Goal: Task Accomplishment & Management: Use online tool/utility

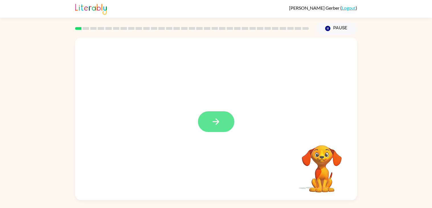
click at [216, 121] on icon "button" at bounding box center [216, 122] width 10 height 10
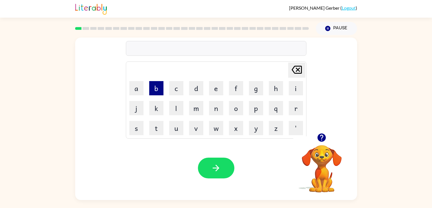
click at [158, 86] on button "b" at bounding box center [156, 88] width 14 height 14
click at [238, 111] on button "o" at bounding box center [236, 108] width 14 height 14
click at [295, 107] on button "r" at bounding box center [296, 108] width 14 height 14
click at [213, 88] on button "e" at bounding box center [216, 88] width 14 height 14
click at [198, 88] on button "d" at bounding box center [196, 88] width 14 height 14
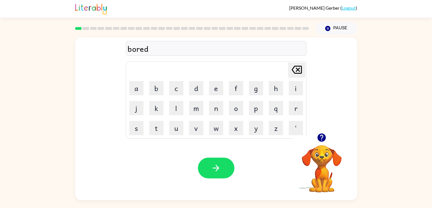
click at [296, 73] on icon "[PERSON_NAME] last character input" at bounding box center [297, 70] width 14 height 14
click at [297, 70] on icon at bounding box center [297, 70] width 10 height 8
click at [196, 95] on button "d" at bounding box center [196, 88] width 14 height 14
click at [211, 89] on button "e" at bounding box center [216, 88] width 14 height 14
click at [298, 110] on button "r" at bounding box center [296, 108] width 14 height 14
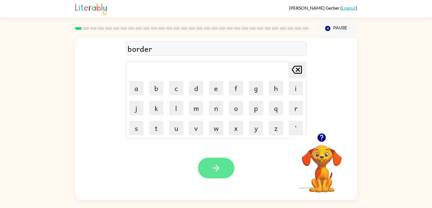
click at [225, 161] on button "button" at bounding box center [216, 168] width 36 height 21
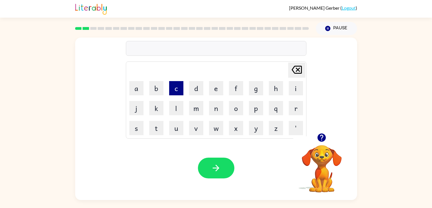
click at [172, 85] on button "c" at bounding box center [176, 88] width 14 height 14
click at [233, 106] on button "o" at bounding box center [236, 108] width 14 height 14
click at [218, 125] on button "w" at bounding box center [216, 128] width 14 height 14
click at [209, 109] on button "n" at bounding box center [216, 108] width 14 height 14
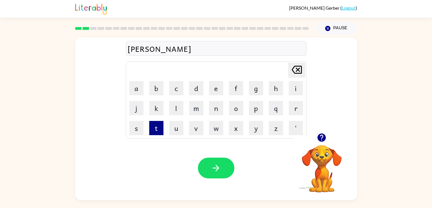
click at [157, 128] on button "t" at bounding box center [156, 128] width 14 height 14
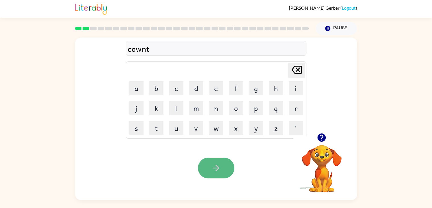
click at [219, 165] on icon "button" at bounding box center [216, 168] width 10 height 10
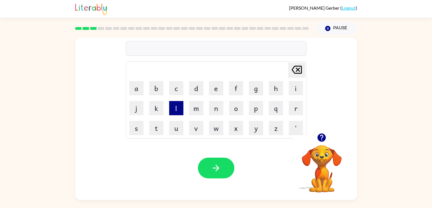
click at [172, 106] on button "l" at bounding box center [176, 108] width 14 height 14
click at [240, 112] on button "o" at bounding box center [236, 108] width 14 height 14
click at [158, 112] on button "k" at bounding box center [156, 108] width 14 height 14
click at [136, 88] on button "a" at bounding box center [136, 88] width 14 height 14
click at [161, 121] on button "t" at bounding box center [156, 128] width 14 height 14
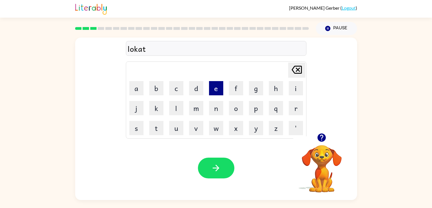
click at [214, 90] on button "e" at bounding box center [216, 88] width 14 height 14
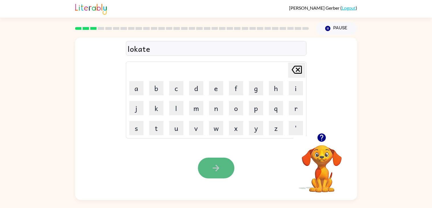
click at [222, 161] on button "button" at bounding box center [216, 168] width 36 height 21
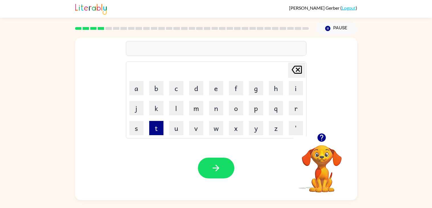
click at [160, 122] on button "t" at bounding box center [156, 128] width 14 height 14
click at [221, 124] on button "w" at bounding box center [216, 128] width 14 height 14
click at [291, 85] on button "i" at bounding box center [296, 88] width 14 height 14
click at [212, 103] on button "n" at bounding box center [216, 108] width 14 height 14
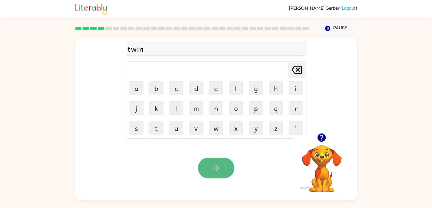
click at [215, 164] on icon "button" at bounding box center [216, 168] width 10 height 10
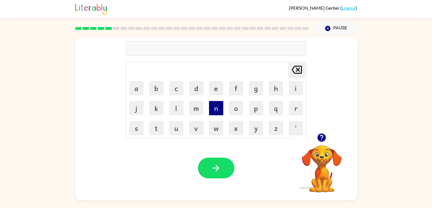
click at [215, 108] on button "n" at bounding box center [216, 108] width 14 height 14
click at [138, 90] on button "a" at bounding box center [136, 88] width 14 height 14
click at [296, 110] on button "r" at bounding box center [296, 108] width 14 height 14
click at [217, 91] on button "e" at bounding box center [216, 88] width 14 height 14
click at [182, 109] on button "l" at bounding box center [176, 108] width 14 height 14
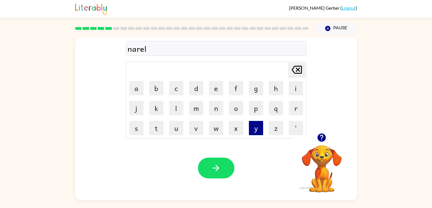
click at [253, 130] on button "y" at bounding box center [256, 128] width 14 height 14
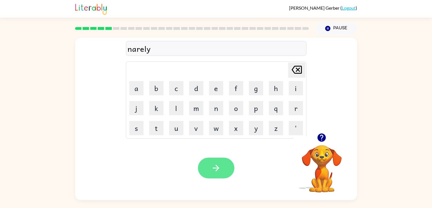
click at [201, 167] on button "button" at bounding box center [216, 168] width 36 height 21
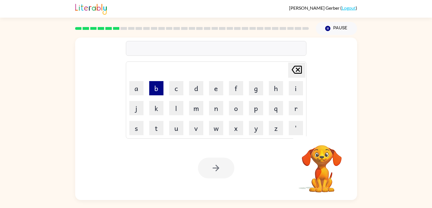
click at [158, 90] on button "b" at bounding box center [156, 88] width 14 height 14
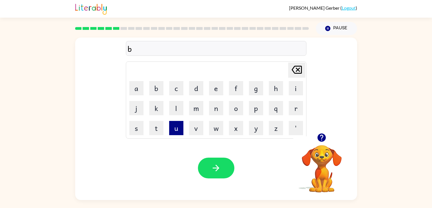
click at [182, 126] on button "u" at bounding box center [176, 128] width 14 height 14
click at [270, 93] on button "h" at bounding box center [276, 88] width 14 height 14
click at [291, 87] on button "i" at bounding box center [296, 88] width 14 height 14
click at [217, 109] on button "n" at bounding box center [216, 108] width 14 height 14
click at [199, 90] on button "d" at bounding box center [196, 88] width 14 height 14
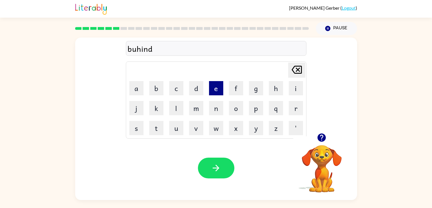
click at [213, 88] on button "e" at bounding box center [216, 88] width 14 height 14
click at [205, 167] on button "button" at bounding box center [216, 168] width 36 height 21
click at [323, 138] on icon "button" at bounding box center [322, 138] width 8 height 8
click at [152, 126] on button "t" at bounding box center [156, 128] width 14 height 14
click at [294, 107] on button "r" at bounding box center [296, 108] width 14 height 14
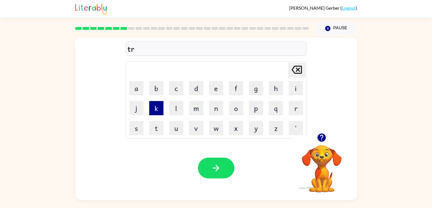
click at [163, 110] on button "k" at bounding box center [156, 108] width 14 height 14
click at [230, 106] on button "o" at bounding box center [236, 108] width 14 height 14
click at [289, 108] on button "r" at bounding box center [296, 108] width 14 height 14
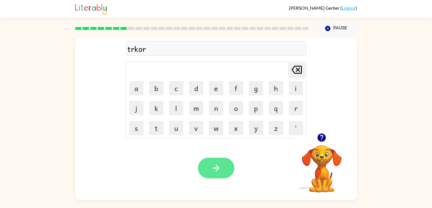
click at [217, 166] on icon "button" at bounding box center [216, 168] width 7 height 7
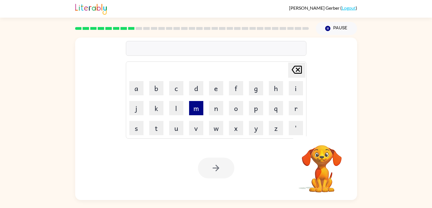
click at [198, 113] on button "m" at bounding box center [196, 108] width 14 height 14
click at [216, 90] on button "e" at bounding box center [216, 88] width 14 height 14
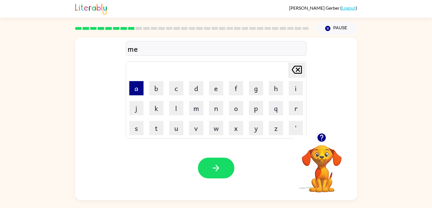
click at [135, 90] on button "a" at bounding box center [136, 88] width 14 height 14
click at [300, 107] on button "r" at bounding box center [296, 108] width 14 height 14
click at [157, 108] on button "k" at bounding box center [156, 108] width 14 height 14
click at [234, 111] on button "o" at bounding box center [236, 108] width 14 height 14
click at [293, 110] on button "r" at bounding box center [296, 108] width 14 height 14
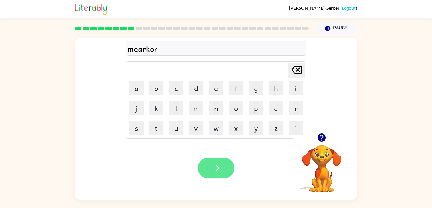
click at [222, 159] on button "button" at bounding box center [216, 168] width 36 height 21
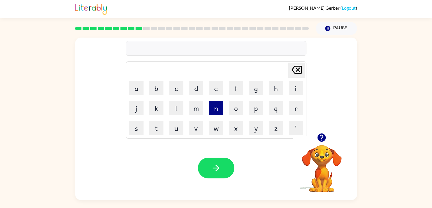
click at [219, 107] on button "n" at bounding box center [216, 108] width 14 height 14
click at [299, 83] on button "i" at bounding box center [296, 88] width 14 height 14
click at [161, 93] on button "b" at bounding box center [156, 88] width 14 height 14
click at [135, 93] on button "a" at bounding box center [136, 88] width 14 height 14
click at [294, 105] on button "r" at bounding box center [296, 108] width 14 height 14
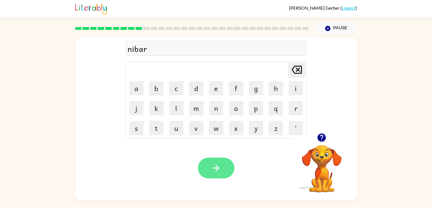
click at [225, 161] on button "button" at bounding box center [216, 168] width 36 height 21
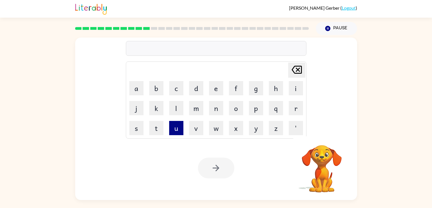
click at [180, 128] on button "u" at bounding box center [176, 128] width 14 height 14
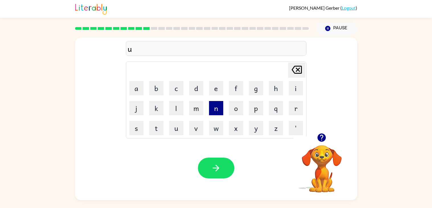
click at [216, 112] on button "n" at bounding box center [216, 108] width 14 height 14
click at [233, 89] on button "f" at bounding box center [236, 88] width 14 height 14
click at [240, 107] on button "o" at bounding box center [236, 108] width 14 height 14
click at [298, 109] on button "r" at bounding box center [296, 108] width 14 height 14
click at [194, 90] on button "d" at bounding box center [196, 88] width 14 height 14
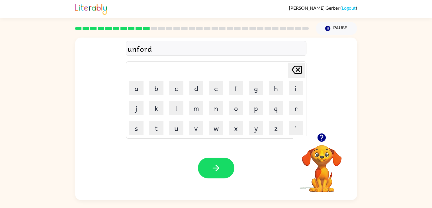
click at [320, 168] on video "Your browser must support playing .mp4 files to use Literably. Please try using…" at bounding box center [321, 164] width 57 height 57
click at [322, 163] on video "Your browser must support playing .mp4 files to use Literably. Please try using…" at bounding box center [321, 164] width 57 height 57
click at [320, 141] on icon "button" at bounding box center [322, 138] width 8 height 8
click at [299, 73] on icon at bounding box center [297, 70] width 10 height 8
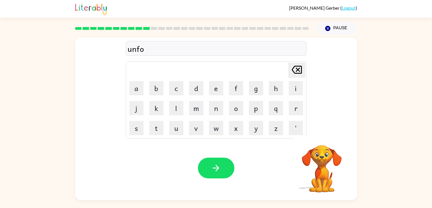
click at [299, 73] on icon at bounding box center [297, 70] width 10 height 8
click at [237, 109] on button "o" at bounding box center [236, 108] width 14 height 14
click at [289, 114] on button "r" at bounding box center [296, 108] width 14 height 14
click at [199, 90] on button "d" at bounding box center [196, 88] width 14 height 14
click at [209, 159] on button "button" at bounding box center [216, 168] width 36 height 21
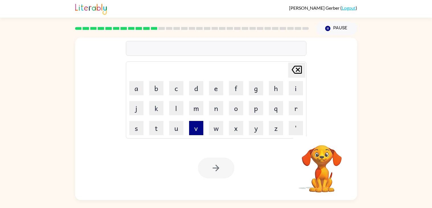
click at [196, 130] on button "v" at bounding box center [196, 128] width 14 height 14
click at [241, 111] on button "o" at bounding box center [236, 108] width 14 height 14
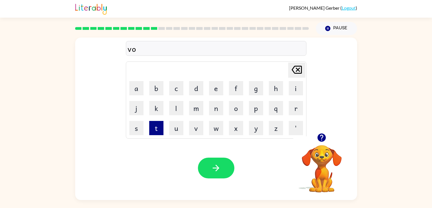
click at [152, 130] on button "t" at bounding box center [156, 128] width 14 height 14
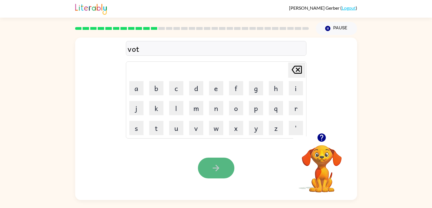
click at [207, 162] on button "button" at bounding box center [216, 168] width 36 height 21
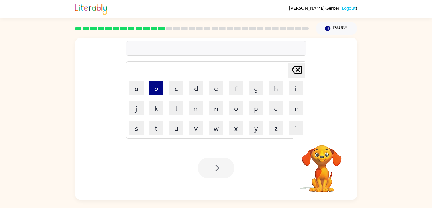
click at [153, 84] on button "b" at bounding box center [156, 88] width 14 height 14
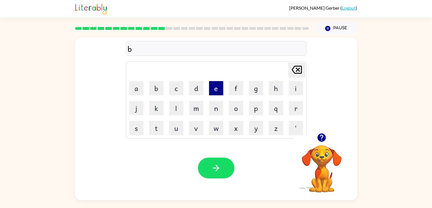
click at [212, 93] on button "e" at bounding box center [216, 88] width 14 height 14
click at [162, 129] on button "t" at bounding box center [156, 128] width 14 height 14
click at [289, 85] on button "i" at bounding box center [296, 88] width 14 height 14
click at [198, 109] on button "m" at bounding box center [196, 108] width 14 height 14
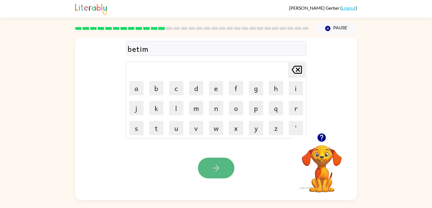
click at [223, 168] on button "button" at bounding box center [216, 168] width 36 height 21
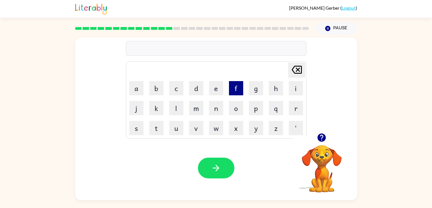
click at [236, 90] on button "f" at bounding box center [236, 88] width 14 height 14
click at [291, 95] on button "i" at bounding box center [296, 88] width 14 height 14
click at [216, 108] on button "n" at bounding box center [216, 108] width 14 height 14
click at [290, 95] on button "i" at bounding box center [296, 88] width 14 height 14
click at [142, 130] on button "s" at bounding box center [136, 128] width 14 height 14
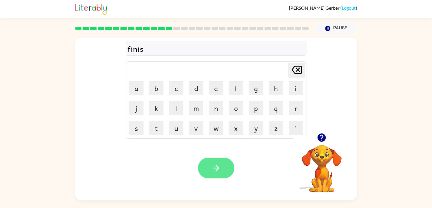
click at [230, 171] on button "button" at bounding box center [216, 168] width 36 height 21
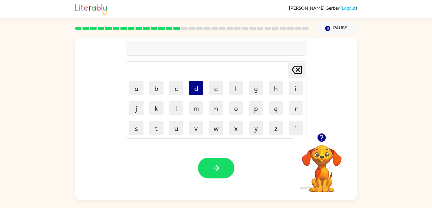
click at [198, 91] on button "d" at bounding box center [196, 88] width 14 height 14
click at [179, 105] on button "l" at bounding box center [176, 108] width 14 height 14
click at [139, 93] on button "a" at bounding box center [136, 88] width 14 height 14
click at [255, 127] on button "y" at bounding box center [256, 128] width 14 height 14
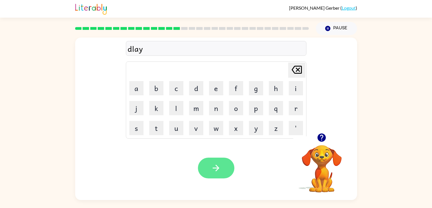
click at [225, 159] on button "button" at bounding box center [216, 168] width 36 height 21
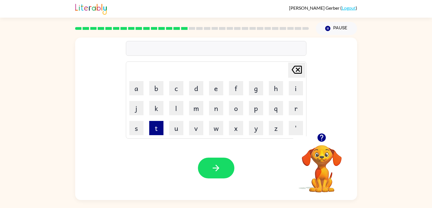
click at [154, 125] on button "t" at bounding box center [156, 128] width 14 height 14
click at [138, 90] on button "a" at bounding box center [136, 88] width 14 height 14
click at [289, 106] on button "r" at bounding box center [296, 108] width 14 height 14
click at [199, 107] on button "m" at bounding box center [196, 108] width 14 height 14
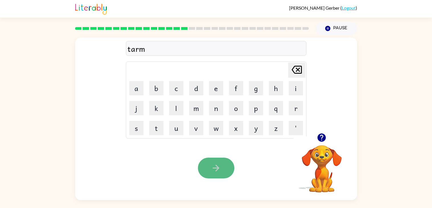
click at [218, 167] on icon "button" at bounding box center [216, 168] width 10 height 10
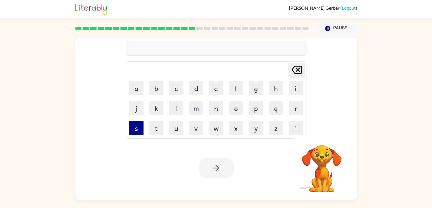
click at [142, 132] on button "s" at bounding box center [136, 128] width 14 height 14
click at [217, 87] on button "e" at bounding box center [216, 88] width 14 height 14
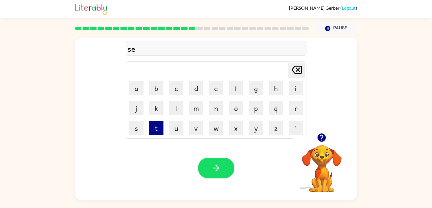
click at [159, 130] on button "t" at bounding box center [156, 128] width 14 height 14
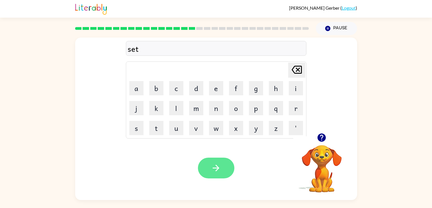
click at [224, 170] on button "button" at bounding box center [216, 168] width 36 height 21
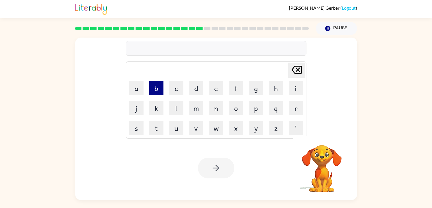
click at [159, 91] on button "b" at bounding box center [156, 88] width 14 height 14
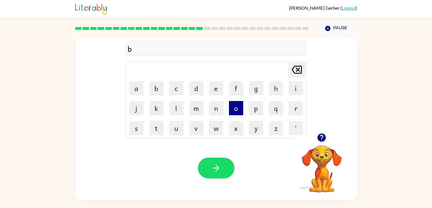
click at [232, 109] on button "o" at bounding box center [236, 108] width 14 height 14
click at [298, 67] on icon at bounding box center [297, 70] width 10 height 8
click at [321, 139] on icon "button" at bounding box center [322, 138] width 8 height 8
click at [134, 89] on button "a" at bounding box center [136, 88] width 14 height 14
click at [283, 110] on td "q" at bounding box center [275, 108] width 19 height 19
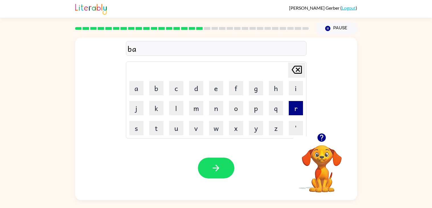
click at [294, 113] on button "r" at bounding box center [296, 108] width 14 height 14
click at [290, 92] on button "i" at bounding box center [296, 88] width 14 height 14
click at [212, 112] on button "n" at bounding box center [216, 108] width 14 height 14
click at [253, 87] on button "g" at bounding box center [256, 88] width 14 height 14
click at [221, 150] on div "Your browser must support playing .mp4 files to use Literably. Please try using…" at bounding box center [216, 168] width 282 height 64
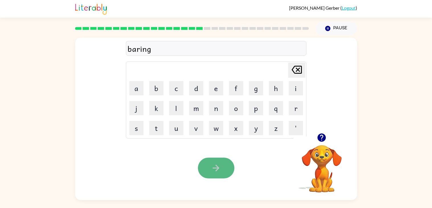
click at [228, 166] on button "button" at bounding box center [216, 168] width 36 height 21
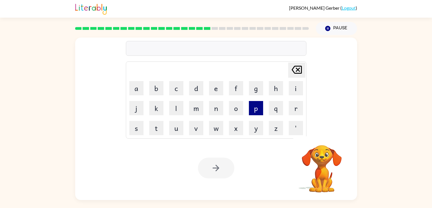
click at [252, 112] on button "p" at bounding box center [256, 108] width 14 height 14
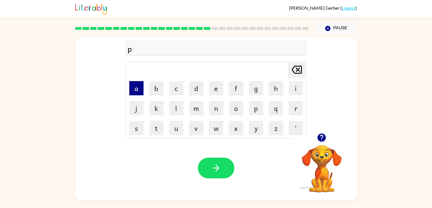
click at [138, 87] on button "a" at bounding box center [136, 88] width 14 height 14
click at [139, 122] on button "s" at bounding box center [136, 128] width 14 height 14
click at [173, 89] on button "c" at bounding box center [176, 88] width 14 height 14
click at [160, 122] on button "t" at bounding box center [156, 128] width 14 height 14
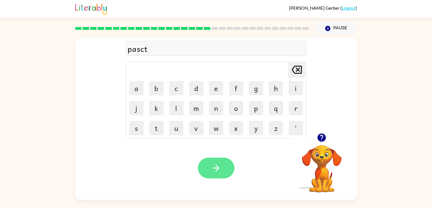
click at [232, 170] on button "button" at bounding box center [216, 168] width 36 height 21
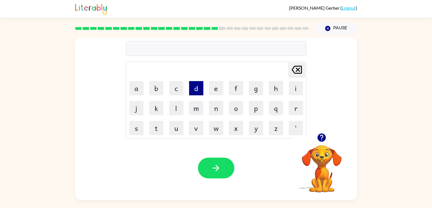
click at [196, 85] on button "d" at bounding box center [196, 88] width 14 height 14
click at [298, 86] on button "i" at bounding box center [296, 88] width 14 height 14
click at [142, 126] on button "s" at bounding box center [136, 128] width 14 height 14
click at [256, 105] on button "p" at bounding box center [256, 108] width 14 height 14
click at [181, 107] on button "l" at bounding box center [176, 108] width 14 height 14
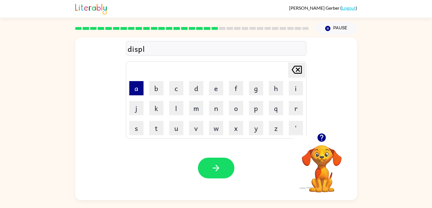
click at [140, 91] on button "a" at bounding box center [136, 88] width 14 height 14
click at [257, 131] on button "y" at bounding box center [256, 128] width 14 height 14
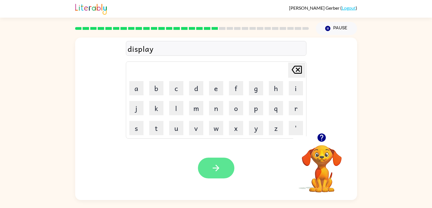
click at [201, 167] on button "button" at bounding box center [216, 168] width 36 height 21
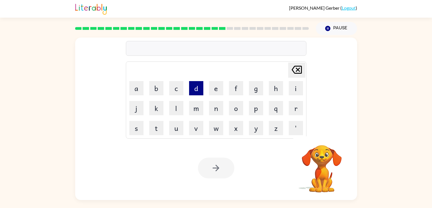
click at [194, 86] on button "d" at bounding box center [196, 88] width 14 height 14
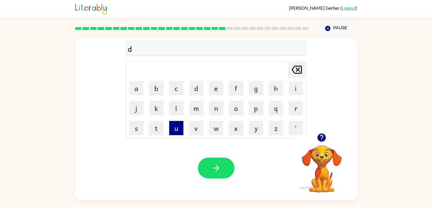
click at [179, 128] on button "u" at bounding box center [176, 128] width 14 height 14
click at [132, 132] on button "s" at bounding box center [136, 128] width 14 height 14
click at [293, 83] on button "i" at bounding box center [296, 88] width 14 height 14
click at [195, 90] on button "d" at bounding box center [196, 88] width 14 height 14
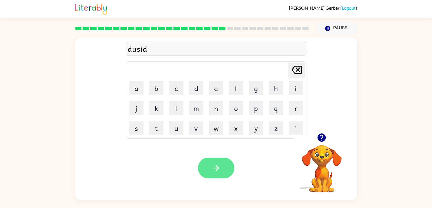
click at [214, 165] on icon "button" at bounding box center [216, 168] width 10 height 10
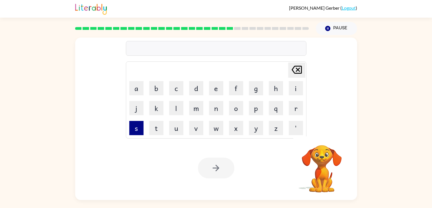
click at [138, 125] on button "s" at bounding box center [136, 128] width 14 height 14
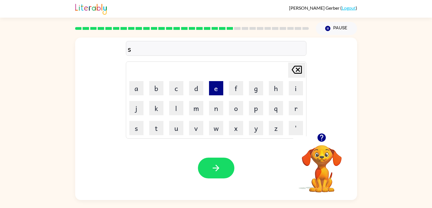
click at [219, 85] on button "e" at bounding box center [216, 88] width 14 height 14
click at [155, 121] on button "t" at bounding box center [156, 128] width 14 height 14
click at [253, 110] on button "p" at bounding box center [256, 108] width 14 height 14
click at [221, 87] on button "e" at bounding box center [216, 88] width 14 height 14
click at [191, 92] on button "d" at bounding box center [196, 88] width 14 height 14
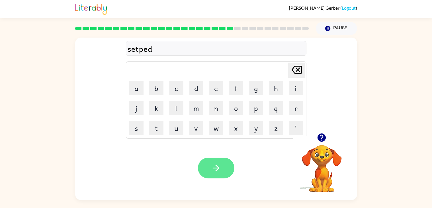
click at [219, 163] on button "button" at bounding box center [216, 168] width 36 height 21
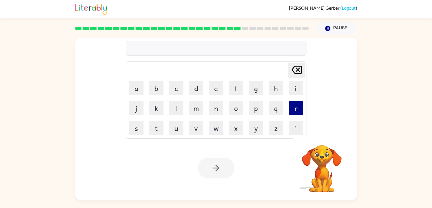
click at [291, 111] on button "r" at bounding box center [296, 108] width 14 height 14
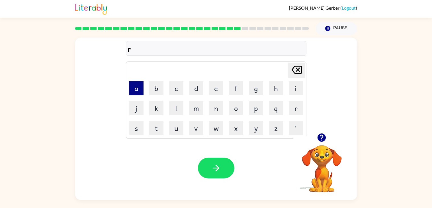
click at [140, 88] on button "a" at bounding box center [136, 88] width 14 height 14
click at [218, 113] on button "n" at bounding box center [216, 108] width 14 height 14
click at [172, 85] on button "c" at bounding box center [176, 88] width 14 height 14
click at [236, 106] on button "o" at bounding box center [236, 108] width 14 height 14
click at [160, 121] on button "t" at bounding box center [156, 128] width 14 height 14
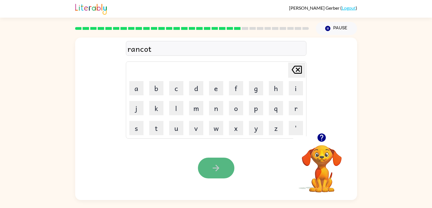
click at [213, 171] on icon "button" at bounding box center [216, 168] width 10 height 10
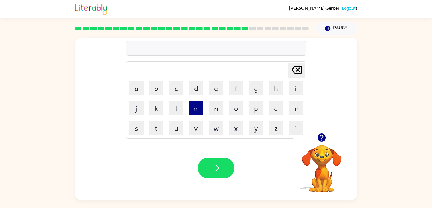
click at [191, 103] on button "m" at bounding box center [196, 108] width 14 height 14
click at [138, 89] on button "a" at bounding box center [136, 88] width 14 height 14
click at [298, 111] on button "r" at bounding box center [296, 108] width 14 height 14
click at [161, 111] on button "k" at bounding box center [156, 108] width 14 height 14
click at [217, 85] on button "e" at bounding box center [216, 88] width 14 height 14
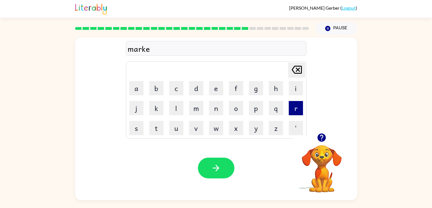
click at [290, 105] on button "r" at bounding box center [296, 108] width 14 height 14
click at [226, 171] on button "button" at bounding box center [216, 168] width 36 height 21
click at [174, 131] on button "u" at bounding box center [176, 128] width 14 height 14
click at [237, 91] on button "f" at bounding box center [236, 88] width 14 height 14
click at [143, 92] on button "a" at bounding box center [136, 88] width 14 height 14
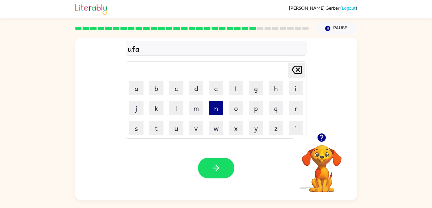
click at [213, 111] on button "n" at bounding box center [216, 108] width 14 height 14
click at [142, 128] on button "s" at bounding box center [136, 128] width 14 height 14
click at [292, 94] on button "i" at bounding box center [296, 88] width 14 height 14
click at [218, 112] on button "n" at bounding box center [216, 108] width 14 height 14
click at [250, 87] on button "g" at bounding box center [256, 88] width 14 height 14
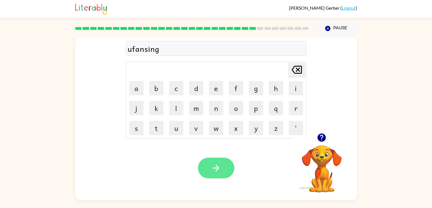
click at [213, 170] on icon "button" at bounding box center [216, 168] width 10 height 10
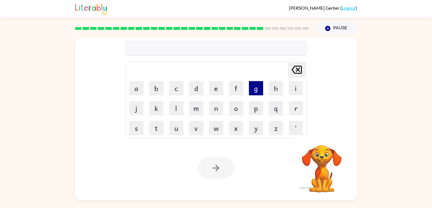
click at [250, 91] on button "g" at bounding box center [256, 88] width 14 height 14
click at [176, 113] on button "l" at bounding box center [176, 108] width 14 height 14
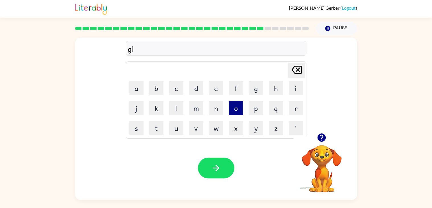
click at [238, 107] on button "o" at bounding box center [236, 108] width 14 height 14
click at [160, 87] on button "b" at bounding box center [156, 88] width 14 height 14
click at [297, 88] on button "i" at bounding box center [296, 88] width 14 height 14
click at [214, 111] on button "n" at bounding box center [216, 108] width 14 height 14
click at [255, 86] on button "g" at bounding box center [256, 88] width 14 height 14
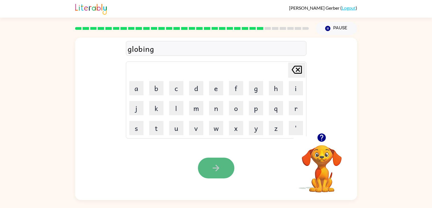
click at [214, 178] on button "button" at bounding box center [216, 168] width 36 height 21
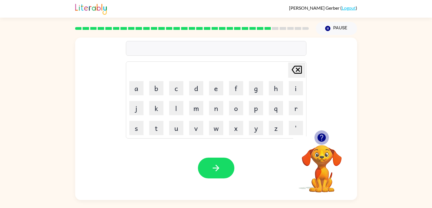
click at [320, 135] on icon "button" at bounding box center [322, 138] width 8 height 8
click at [259, 94] on button "g" at bounding box center [256, 88] width 14 height 14
click at [170, 126] on button "u" at bounding box center [176, 128] width 14 height 14
click at [198, 126] on button "v" at bounding box center [196, 128] width 14 height 14
click at [194, 108] on button "m" at bounding box center [196, 108] width 14 height 14
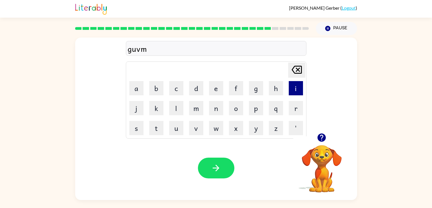
click at [292, 89] on button "i" at bounding box center [296, 88] width 14 height 14
click at [213, 110] on button "n" at bounding box center [216, 108] width 14 height 14
click at [155, 115] on button "k" at bounding box center [156, 108] width 14 height 14
click at [297, 70] on icon at bounding box center [297, 70] width 10 height 8
click at [159, 132] on button "t" at bounding box center [156, 128] width 14 height 14
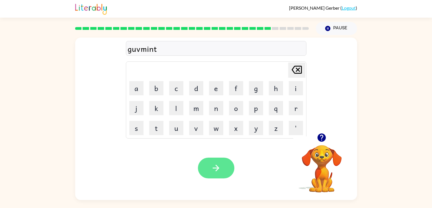
click at [226, 171] on button "button" at bounding box center [216, 168] width 36 height 21
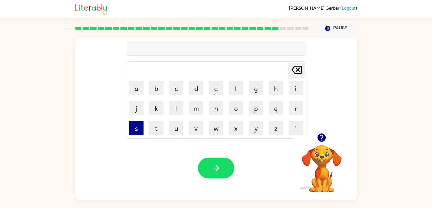
click at [136, 126] on button "s" at bounding box center [136, 128] width 14 height 14
click at [155, 130] on button "t" at bounding box center [156, 128] width 14 height 14
click at [137, 90] on button "a" at bounding box center [136, 88] width 14 height 14
click at [297, 110] on button "r" at bounding box center [296, 108] width 14 height 14
click at [294, 90] on button "i" at bounding box center [296, 88] width 14 height 14
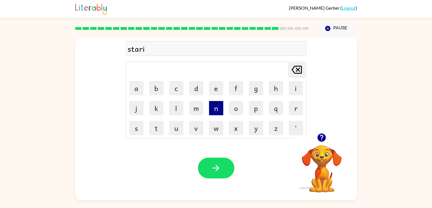
click at [217, 113] on button "n" at bounding box center [216, 108] width 14 height 14
click at [256, 91] on button "g" at bounding box center [256, 88] width 14 height 14
click at [216, 173] on button "button" at bounding box center [216, 168] width 36 height 21
click at [137, 132] on button "s" at bounding box center [136, 128] width 14 height 14
click at [275, 85] on button "h" at bounding box center [276, 88] width 14 height 14
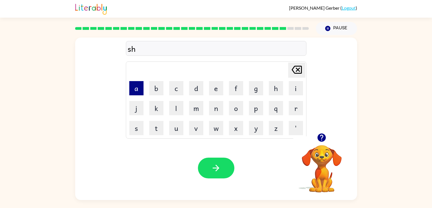
click at [141, 93] on button "a" at bounding box center [136, 88] width 14 height 14
click at [290, 110] on button "r" at bounding box center [296, 108] width 14 height 14
click at [142, 92] on button "a" at bounding box center [136, 88] width 14 height 14
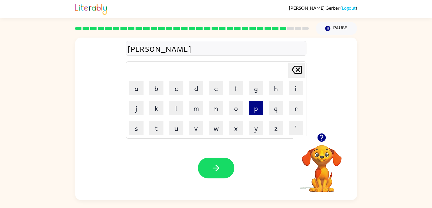
click at [258, 109] on button "p" at bounding box center [256, 108] width 14 height 14
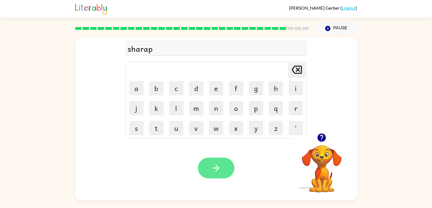
click at [203, 171] on button "button" at bounding box center [216, 168] width 36 height 21
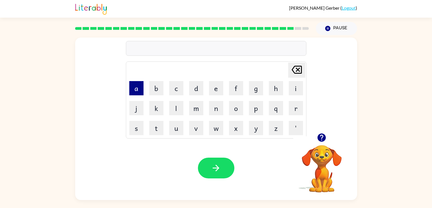
click at [140, 85] on button "a" at bounding box center [136, 88] width 14 height 14
click at [174, 93] on button "c" at bounding box center [176, 88] width 14 height 14
click at [176, 103] on button "l" at bounding box center [176, 108] width 14 height 14
click at [293, 91] on button "i" at bounding box center [296, 88] width 14 height 14
click at [212, 112] on button "n" at bounding box center [216, 108] width 14 height 14
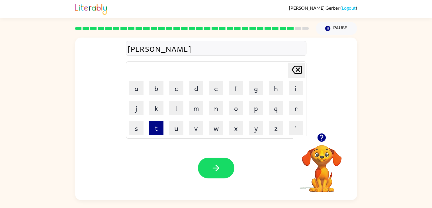
click at [160, 123] on button "t" at bounding box center [156, 128] width 14 height 14
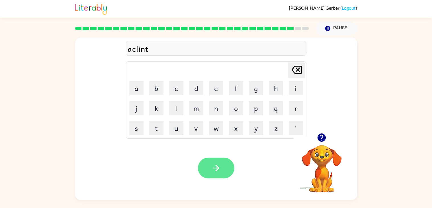
click at [225, 164] on button "button" at bounding box center [216, 168] width 36 height 21
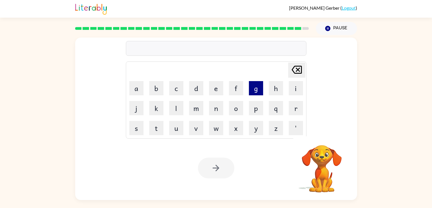
click at [258, 94] on button "g" at bounding box center [256, 88] width 14 height 14
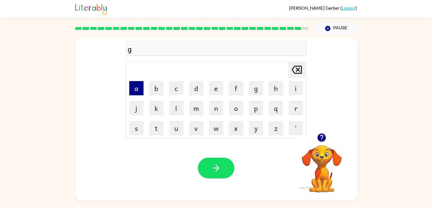
click at [141, 92] on button "a" at bounding box center [136, 88] width 14 height 14
click at [297, 113] on button "r" at bounding box center [296, 108] width 14 height 14
click at [161, 87] on button "b" at bounding box center [156, 88] width 14 height 14
click at [142, 89] on button "a" at bounding box center [136, 88] width 14 height 14
click at [155, 104] on button "k" at bounding box center [156, 108] width 14 height 14
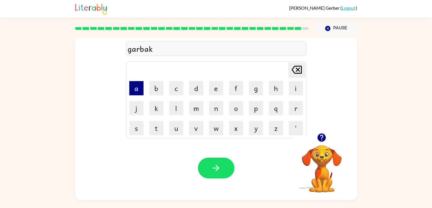
click at [133, 88] on button "a" at bounding box center [136, 88] width 14 height 14
click at [296, 106] on button "r" at bounding box center [296, 108] width 14 height 14
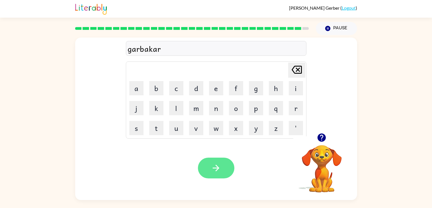
click at [218, 162] on button "button" at bounding box center [216, 168] width 36 height 21
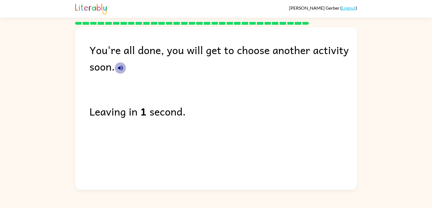
click at [120, 71] on icon "button" at bounding box center [120, 68] width 7 height 7
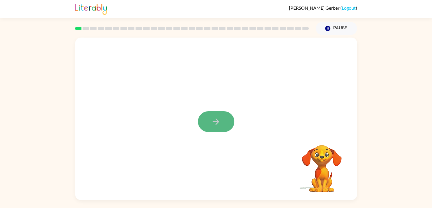
click at [219, 113] on button "button" at bounding box center [216, 121] width 36 height 21
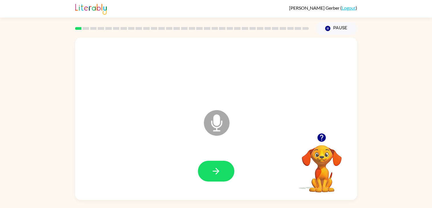
click at [223, 118] on icon at bounding box center [217, 123] width 26 height 26
click at [221, 121] on icon "Microphone The Microphone is here when it is your turn to talk" at bounding box center [245, 130] width 85 height 43
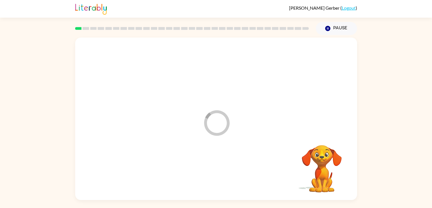
click at [212, 115] on icon "Loader Your response is being sent to our graders" at bounding box center [217, 123] width 34 height 34
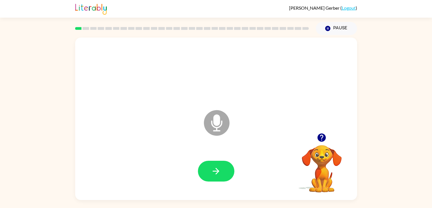
click at [212, 115] on icon at bounding box center [217, 123] width 26 height 26
click at [215, 117] on icon "Microphone The Microphone is here when it is your turn to talk" at bounding box center [245, 130] width 85 height 43
click at [216, 119] on icon "Microphone The Microphone is here when it is your turn to talk" at bounding box center [245, 130] width 85 height 43
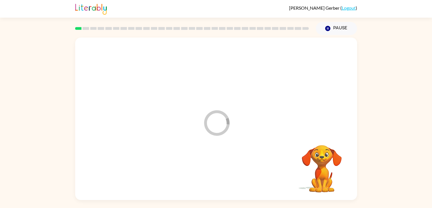
click at [213, 175] on div at bounding box center [216, 171] width 271 height 47
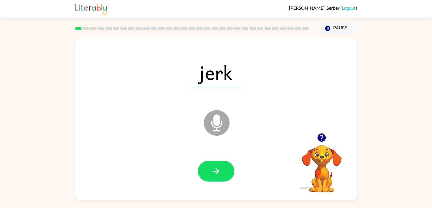
click at [217, 113] on icon at bounding box center [217, 123] width 26 height 26
click at [221, 120] on icon at bounding box center [217, 123] width 26 height 26
click at [219, 119] on icon "Microphone The Microphone is here when it is your turn to talk" at bounding box center [245, 130] width 85 height 43
click at [221, 169] on icon "button" at bounding box center [216, 171] width 10 height 10
click at [220, 169] on icon "button" at bounding box center [216, 171] width 10 height 10
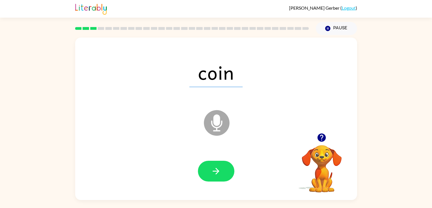
click at [220, 169] on icon "button" at bounding box center [216, 171] width 10 height 10
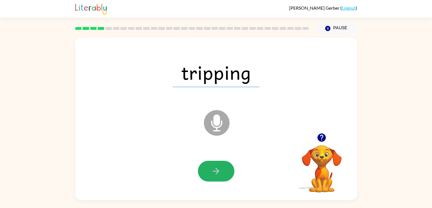
click at [220, 169] on icon "button" at bounding box center [216, 171] width 10 height 10
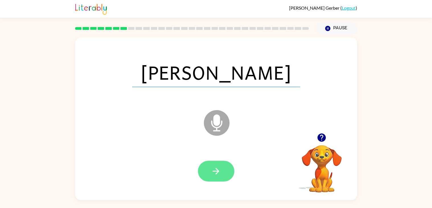
click at [219, 169] on icon "button" at bounding box center [216, 171] width 10 height 10
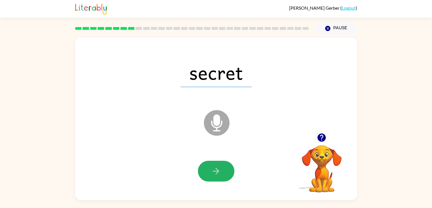
click at [219, 169] on icon "button" at bounding box center [216, 171] width 10 height 10
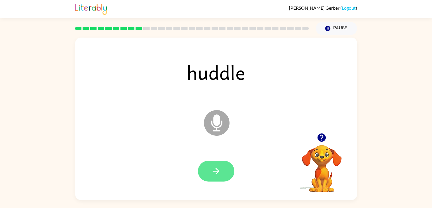
click at [220, 169] on icon "button" at bounding box center [216, 171] width 10 height 10
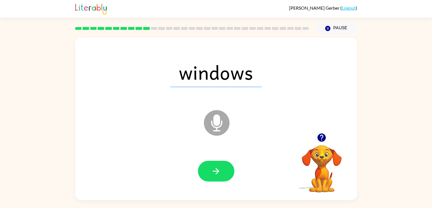
click at [220, 169] on icon "button" at bounding box center [216, 171] width 10 height 10
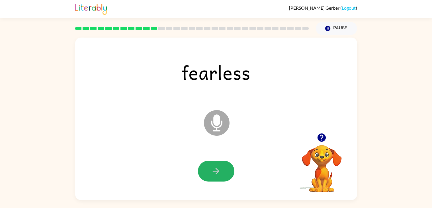
click at [220, 169] on icon "button" at bounding box center [216, 171] width 10 height 10
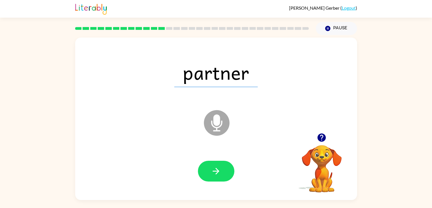
click at [220, 169] on icon "button" at bounding box center [216, 171] width 10 height 10
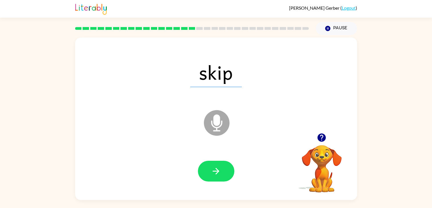
click at [220, 169] on icon "button" at bounding box center [216, 171] width 10 height 10
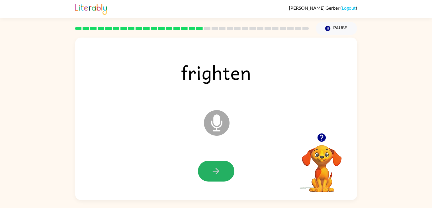
click at [220, 169] on icon "button" at bounding box center [216, 171] width 10 height 10
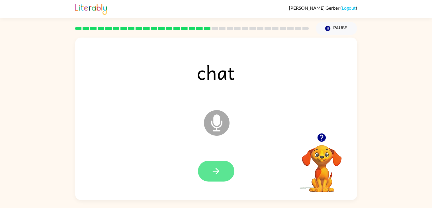
click at [219, 167] on icon "button" at bounding box center [216, 171] width 10 height 10
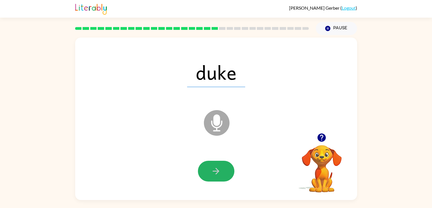
click at [219, 167] on icon "button" at bounding box center [216, 171] width 10 height 10
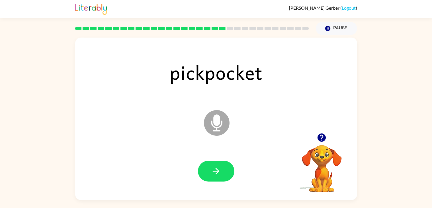
click at [219, 167] on icon "button" at bounding box center [216, 171] width 10 height 10
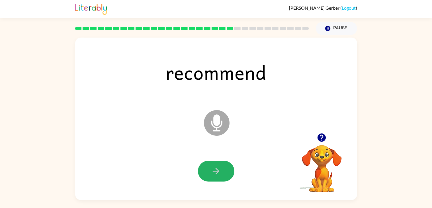
click at [219, 167] on icon "button" at bounding box center [216, 171] width 10 height 10
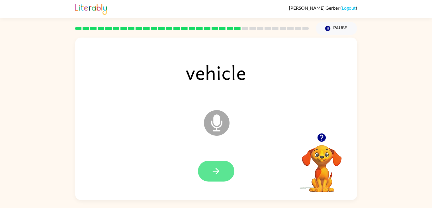
click at [218, 169] on icon "button" at bounding box center [216, 171] width 10 height 10
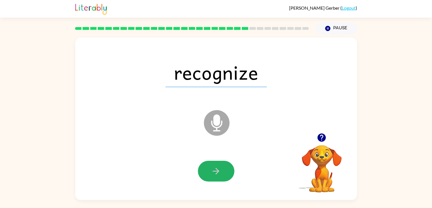
click at [218, 169] on icon "button" at bounding box center [216, 171] width 10 height 10
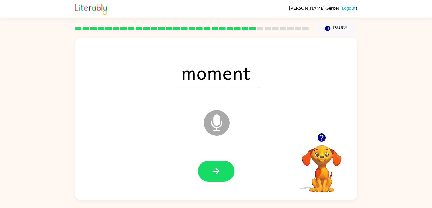
click at [218, 169] on icon "button" at bounding box center [216, 171] width 10 height 10
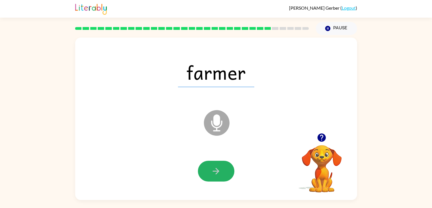
click at [218, 169] on icon "button" at bounding box center [216, 171] width 10 height 10
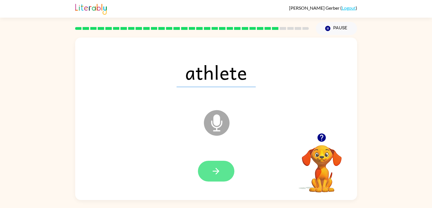
click at [217, 170] on icon "button" at bounding box center [216, 171] width 7 height 7
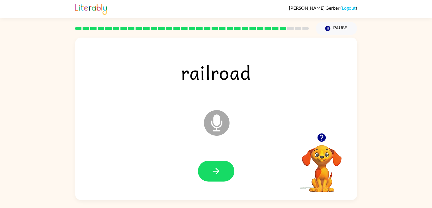
click at [217, 170] on icon "button" at bounding box center [216, 171] width 7 height 7
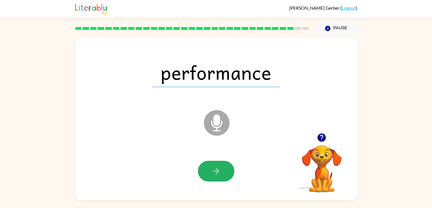
click at [217, 170] on icon "button" at bounding box center [216, 171] width 7 height 7
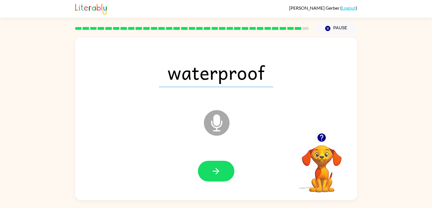
click at [217, 170] on icon "button" at bounding box center [216, 171] width 7 height 7
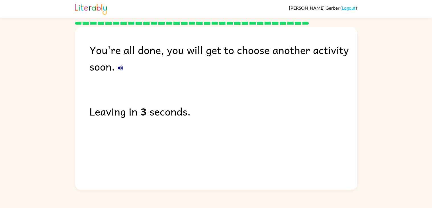
click at [122, 68] on icon "button" at bounding box center [120, 68] width 7 height 7
